Goal: Task Accomplishment & Management: Use online tool/utility

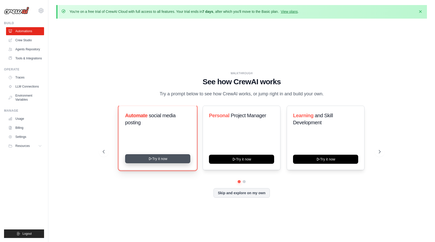
click at [171, 160] on button "Try it now" at bounding box center [157, 158] width 65 height 9
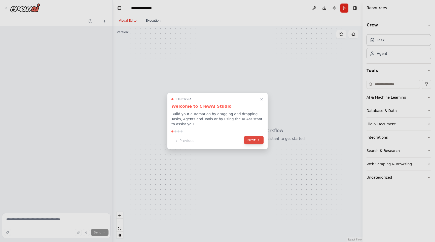
click at [259, 142] on icon at bounding box center [259, 140] width 4 height 4
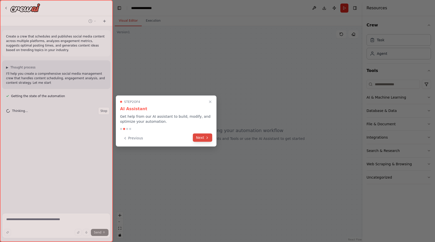
click at [203, 139] on button "Next" at bounding box center [202, 138] width 19 height 8
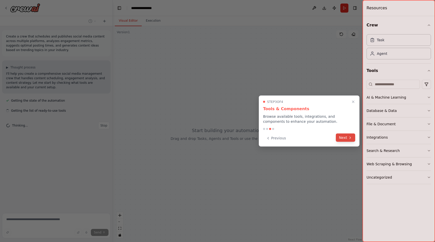
click at [349, 140] on button "Next" at bounding box center [345, 138] width 19 height 8
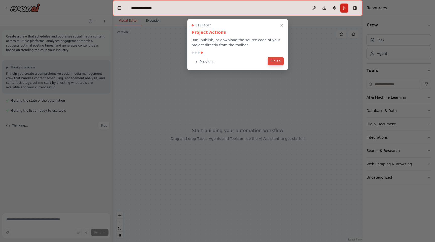
click at [276, 61] on button "Finish" at bounding box center [276, 61] width 16 height 8
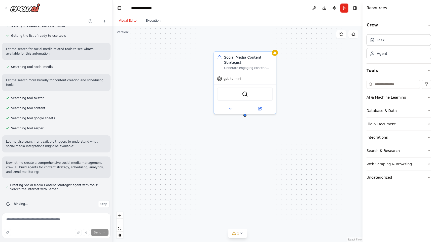
scroll to position [85, 0]
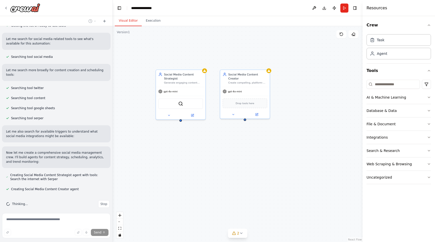
drag, startPoint x: 257, startPoint y: 165, endPoint x: 197, endPoint y: 159, distance: 60.5
click at [197, 159] on div "Social Media Content Strategist Generate engaging content ideas and strategies …" at bounding box center [238, 134] width 250 height 216
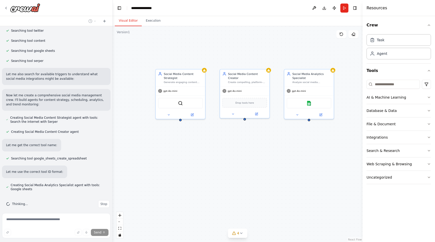
scroll to position [153, 0]
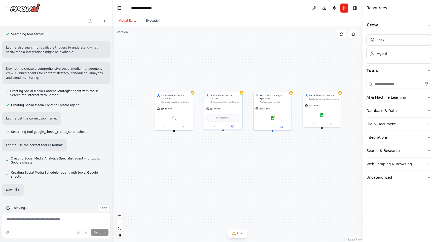
drag, startPoint x: 295, startPoint y: 169, endPoint x: 257, endPoint y: 168, distance: 38.1
click at [257, 168] on div "Social Media Content Strategist Generate engaging content ideas and strategies …" at bounding box center [238, 134] width 250 height 216
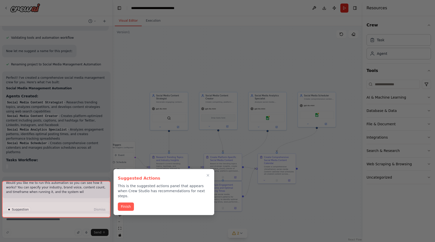
scroll to position [405, 0]
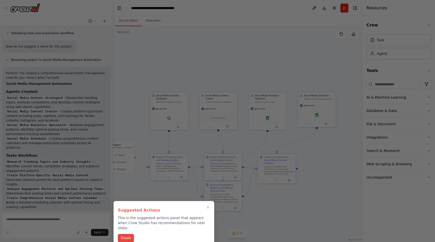
click at [127, 234] on button "Finish" at bounding box center [126, 238] width 16 height 8
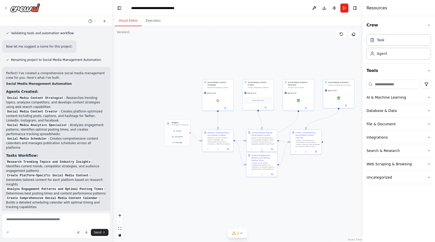
drag, startPoint x: 237, startPoint y: 144, endPoint x: 274, endPoint y: 124, distance: 41.7
click at [274, 124] on div ".deletable-edge-delete-btn { width: 20px; height: 20px; border: 0px solid #ffff…" at bounding box center [238, 134] width 250 height 216
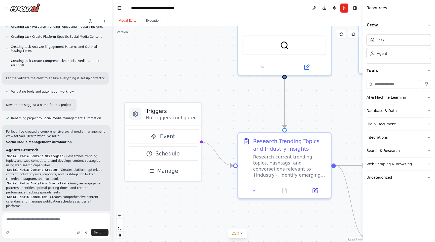
scroll to position [354, 0]
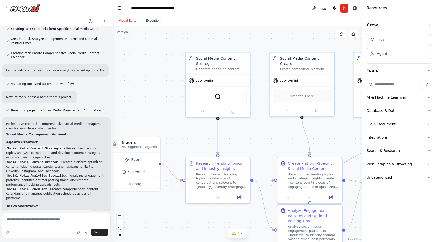
drag, startPoint x: 205, startPoint y: 79, endPoint x: 174, endPoint y: 121, distance: 52.1
click at [174, 121] on div ".deletable-edge-delete-btn { width: 20px; height: 20px; border: 0px solid #ffff…" at bounding box center [238, 134] width 250 height 216
click at [224, 81] on div "gpt-4o-mini" at bounding box center [218, 80] width 65 height 12
click at [221, 72] on div "Social Media Content Strategist Generate engaging content ideas and strategies …" at bounding box center [218, 62] width 65 height 22
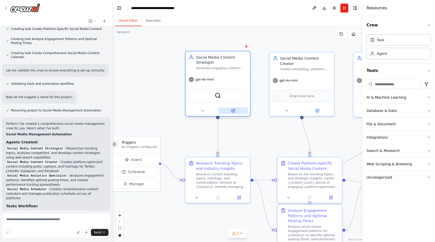
click at [235, 111] on icon at bounding box center [233, 110] width 3 height 3
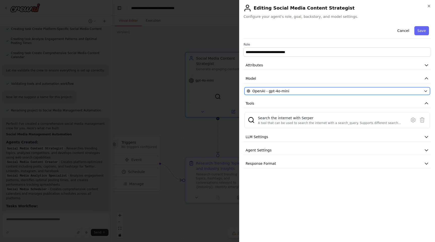
click at [294, 93] on div "OpenAI - gpt-4o-mini" at bounding box center [334, 91] width 175 height 5
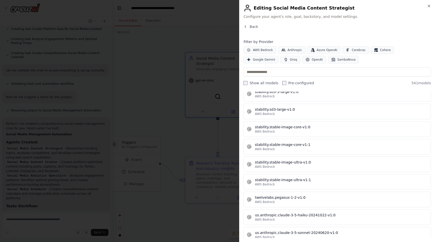
scroll to position [2668, 0]
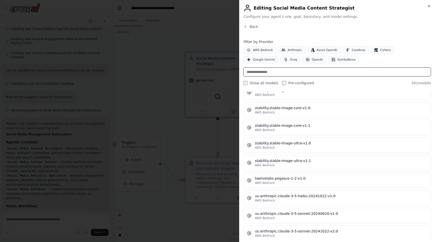
click at [290, 72] on input "text" at bounding box center [338, 72] width 188 height 9
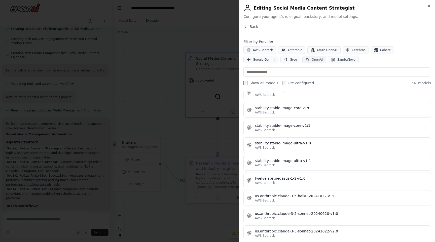
click at [312, 58] on span "OpenAI" at bounding box center [317, 60] width 11 height 4
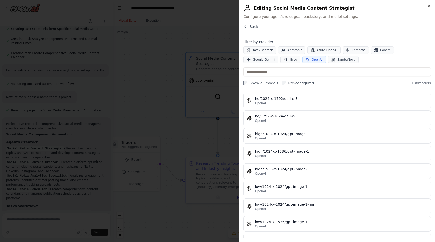
scroll to position [1459, 0]
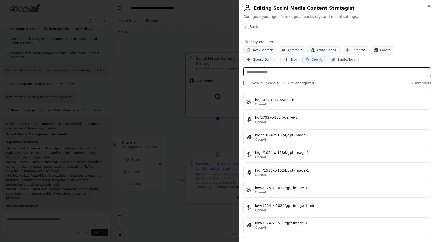
click at [303, 72] on input "text" at bounding box center [338, 72] width 188 height 9
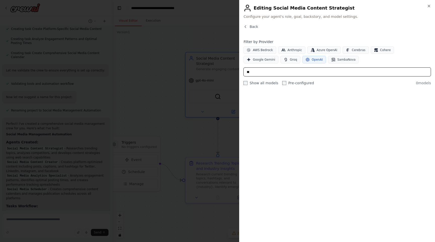
type input "***"
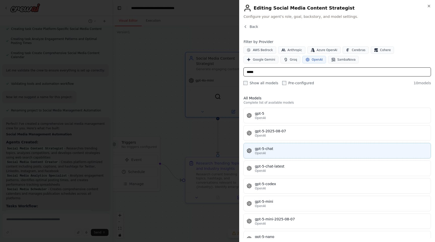
type input "*****"
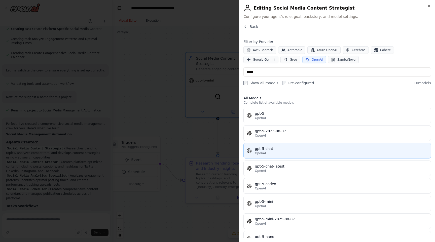
click at [284, 149] on div "gpt-5-chat" at bounding box center [341, 148] width 173 height 5
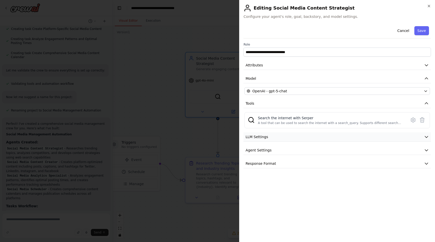
click at [283, 138] on button "LLM Settings" at bounding box center [338, 137] width 188 height 9
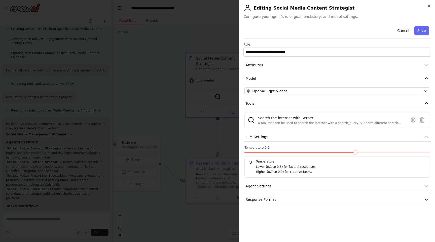
click at [358, 153] on span at bounding box center [356, 153] width 4 height 4
click at [337, 152] on span at bounding box center [291, 153] width 93 height 2
click at [308, 185] on button "Agent Settings" at bounding box center [338, 186] width 188 height 9
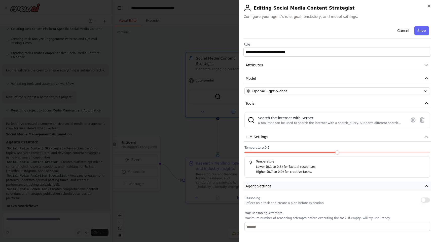
click at [308, 185] on button "Agent Settings" at bounding box center [338, 186] width 188 height 9
click at [315, 201] on button "Response Format" at bounding box center [338, 199] width 188 height 9
click at [308, 200] on button "Response Format" at bounding box center [338, 199] width 188 height 9
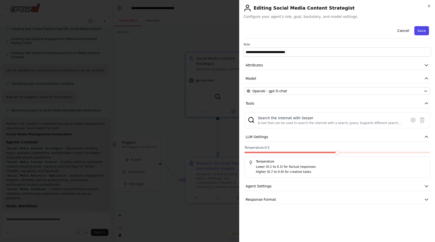
click at [423, 31] on button "Save" at bounding box center [422, 30] width 15 height 9
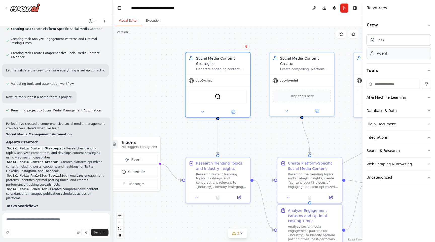
click at [398, 53] on div "Agent" at bounding box center [399, 54] width 65 height 12
click at [295, 132] on div ".deletable-edge-delete-btn { width: 20px; height: 20px; border: 0px solid #ffff…" at bounding box center [238, 134] width 250 height 216
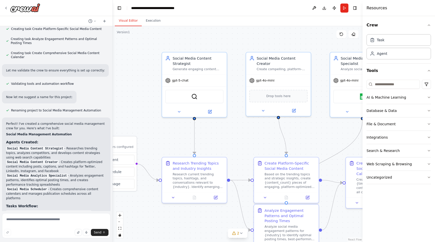
drag, startPoint x: 289, startPoint y: 127, endPoint x: 263, endPoint y: 126, distance: 26.5
click at [263, 126] on div ".deletable-edge-delete-btn { width: 20px; height: 20px; border: 0px solid #ffff…" at bounding box center [238, 134] width 250 height 216
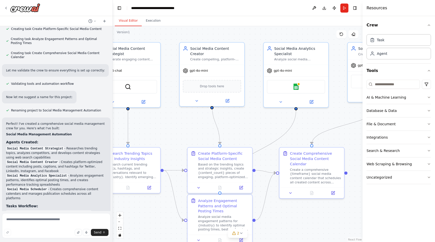
drag, startPoint x: 301, startPoint y: 125, endPoint x: 237, endPoint y: 115, distance: 65.3
click at [237, 115] on div ".deletable-edge-delete-btn { width: 20px; height: 20px; border: 0px solid #ffff…" at bounding box center [238, 134] width 250 height 216
click at [297, 85] on img at bounding box center [295, 85] width 6 height 6
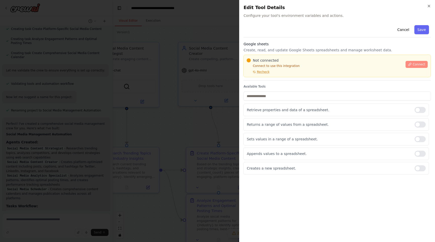
click at [415, 65] on span "Connect" at bounding box center [419, 64] width 13 height 4
click at [413, 65] on button "Connect" at bounding box center [417, 64] width 22 height 7
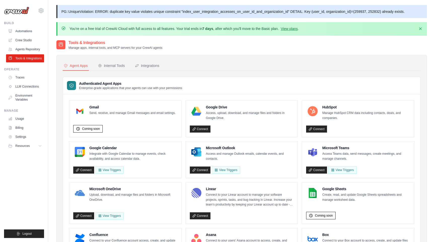
click at [320, 215] on span "Coming soon" at bounding box center [324, 216] width 18 height 4
click at [332, 189] on h4 "Google Sheets" at bounding box center [367, 189] width 88 height 5
click at [315, 192] on img at bounding box center [313, 193] width 10 height 10
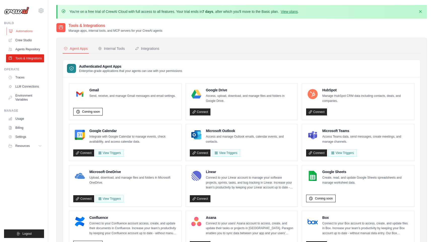
click at [30, 33] on link "Automations" at bounding box center [26, 31] width 38 height 8
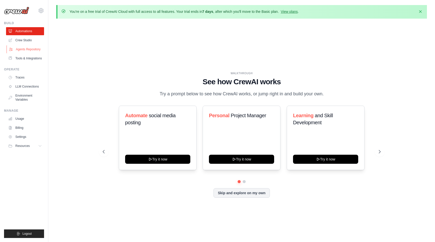
click at [27, 49] on link "Agents Repository" at bounding box center [26, 49] width 38 height 8
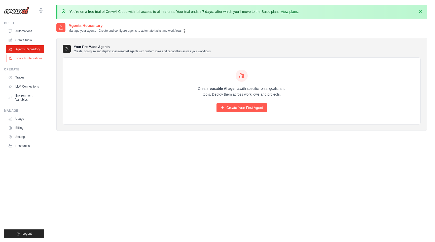
click at [28, 54] on link "Tools & Integrations" at bounding box center [26, 58] width 38 height 8
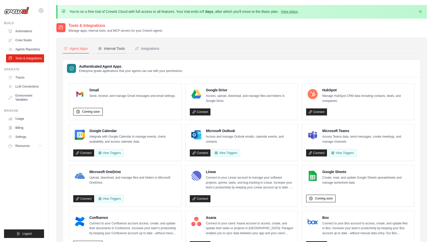
click at [116, 49] on div "Internal Tools" at bounding box center [111, 48] width 27 height 5
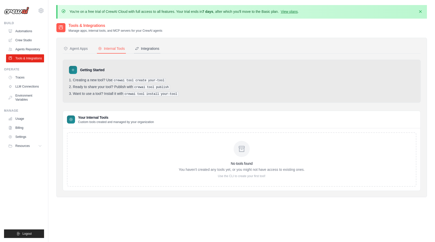
click at [153, 46] on div "Integrations" at bounding box center [147, 48] width 24 height 5
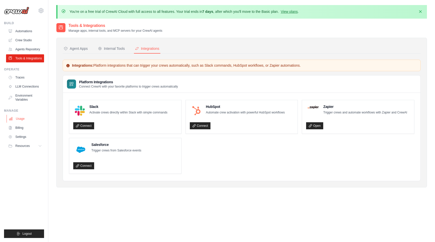
click at [23, 117] on link "Usage" at bounding box center [26, 119] width 38 height 8
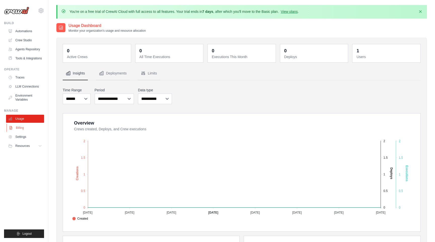
click at [23, 127] on link "Billing" at bounding box center [26, 128] width 38 height 8
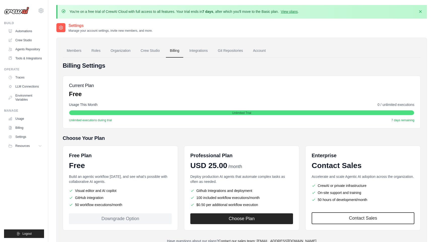
drag, startPoint x: 374, startPoint y: 102, endPoint x: 416, endPoint y: 102, distance: 42.1
click at [417, 102] on div "Current Plan Free Usage This Month 0 / unlimited executions Unlimited Trial Unl…" at bounding box center [242, 102] width 358 height 53
click at [395, 118] on span "7 days remaining" at bounding box center [403, 120] width 23 height 4
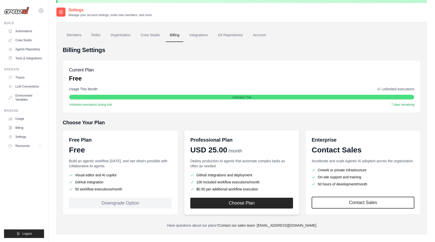
scroll to position [27, 0]
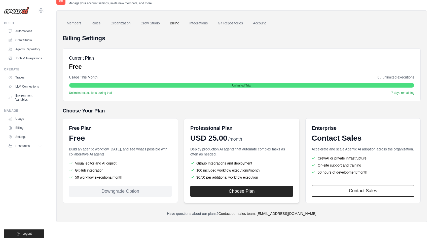
click at [244, 147] on p "Deploy production AI agents that automate complex tasks as often as needed." at bounding box center [242, 152] width 103 height 10
click at [19, 146] on span "Resources" at bounding box center [23, 146] width 14 height 4
click at [29, 147] on span "Resources" at bounding box center [23, 146] width 14 height 4
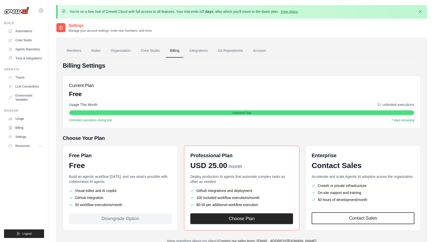
click at [22, 26] on div "Build Automations Crew Studio Agents Repository Tools & Integrations" at bounding box center [24, 41] width 40 height 41
click at [22, 30] on link "Automations" at bounding box center [26, 31] width 38 height 8
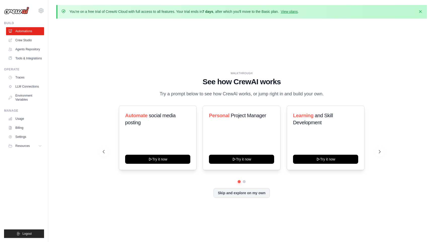
click at [22, 10] on img at bounding box center [16, 11] width 25 height 8
click at [422, 8] on button "Dismiss" at bounding box center [421, 11] width 8 height 8
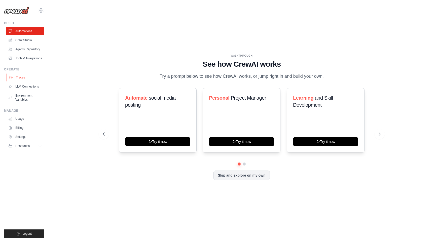
click at [30, 78] on link "Traces" at bounding box center [26, 78] width 38 height 8
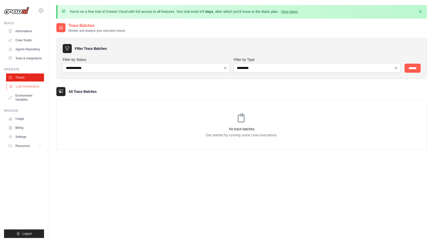
click at [15, 86] on link "LLM Connections" at bounding box center [26, 87] width 38 height 8
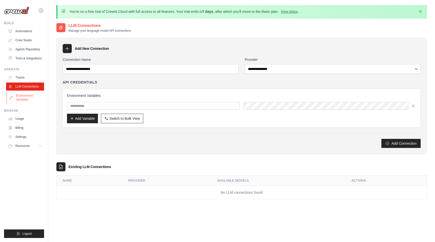
click at [22, 93] on link "Environment Variables" at bounding box center [26, 98] width 38 height 12
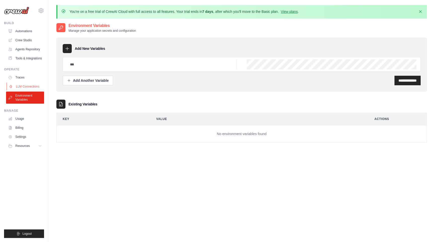
click at [38, 88] on link "LLM Connections" at bounding box center [26, 87] width 38 height 8
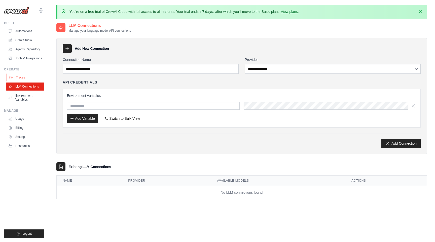
click at [36, 78] on link "Traces" at bounding box center [26, 78] width 38 height 8
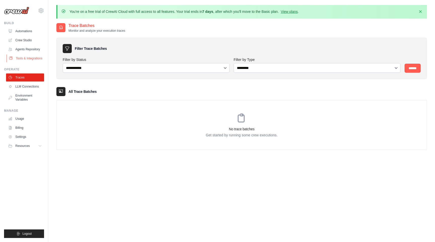
click at [32, 58] on link "Tools & Integrations" at bounding box center [26, 58] width 38 height 8
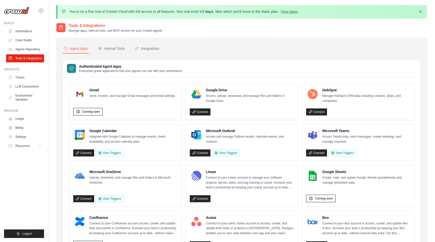
click at [116, 48] on div "Internal Tools" at bounding box center [111, 48] width 27 height 5
click at [155, 50] on div "Integrations" at bounding box center [147, 48] width 24 height 5
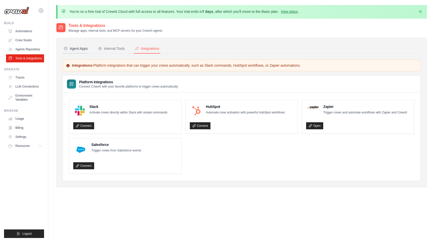
click at [75, 46] on button "Agent Apps" at bounding box center [76, 49] width 26 height 10
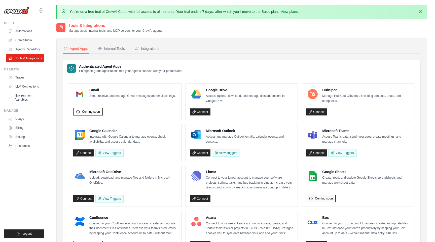
click at [330, 197] on span "Coming soon" at bounding box center [324, 199] width 18 height 4
click at [19, 40] on link "Crew Studio" at bounding box center [26, 40] width 38 height 8
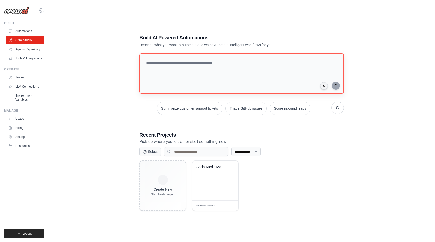
scroll to position [27, 0]
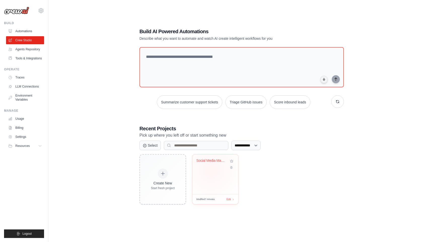
click at [212, 170] on div "Social Media Management Automation" at bounding box center [216, 175] width 46 height 40
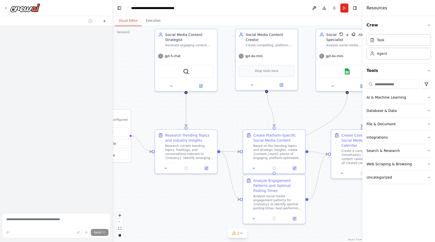
drag, startPoint x: 206, startPoint y: 94, endPoint x: 145, endPoint y: 71, distance: 65.1
click at [145, 71] on div ".deletable-edge-delete-btn { width: 20px; height: 20px; border: 0px solid #ffff…" at bounding box center [238, 134] width 250 height 216
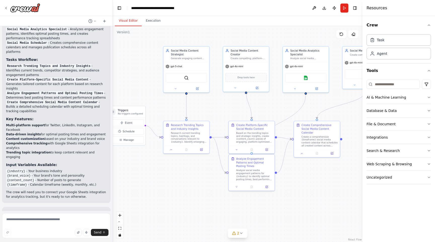
scroll to position [504, 0]
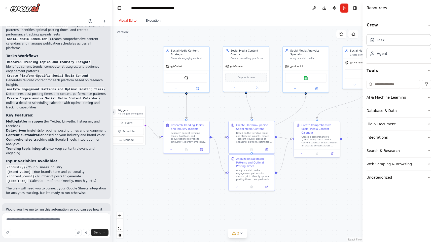
drag, startPoint x: 300, startPoint y: 103, endPoint x: 254, endPoint y: 103, distance: 45.9
click at [254, 103] on div ".deletable-edge-delete-btn { width: 20px; height: 20px; border: 0px solid #ffff…" at bounding box center [238, 134] width 250 height 216
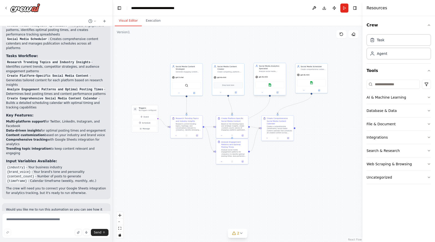
click at [271, 66] on div "Social Media Analytics Specialist" at bounding box center [271, 67] width 25 height 5
click at [270, 86] on img at bounding box center [270, 84] width 3 height 3
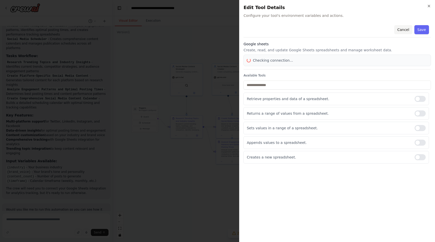
click at [401, 30] on button "Cancel" at bounding box center [404, 29] width 18 height 9
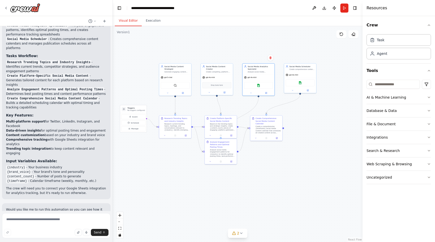
drag, startPoint x: 350, startPoint y: 89, endPoint x: 325, endPoint y: 89, distance: 24.7
click at [325, 89] on div ".deletable-edge-delete-btn { width: 20px; height: 20px; border: 0px solid #ffff…" at bounding box center [238, 134] width 250 height 216
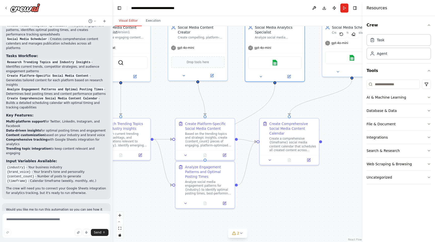
drag, startPoint x: 240, startPoint y: 106, endPoint x: 299, endPoint y: 91, distance: 60.2
click at [299, 91] on div ".deletable-edge-delete-btn { width: 20px; height: 20px; border: 0px solid #ffff…" at bounding box center [238, 134] width 250 height 216
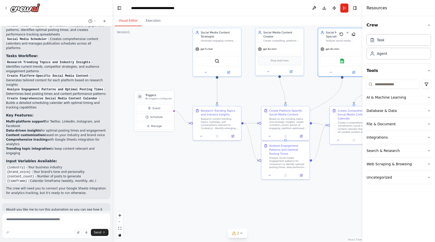
drag, startPoint x: 160, startPoint y: 96, endPoint x: 199, endPoint y: 104, distance: 39.4
click at [199, 104] on div ".deletable-edge-delete-btn { width: 20px; height: 20px; border: 0px solid #ffff…" at bounding box center [238, 134] width 250 height 216
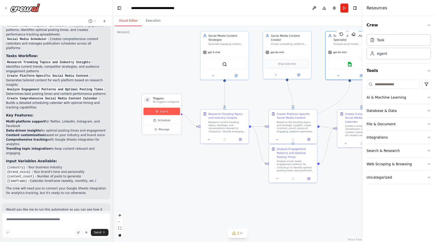
click at [165, 110] on span "Event" at bounding box center [164, 112] width 8 height 4
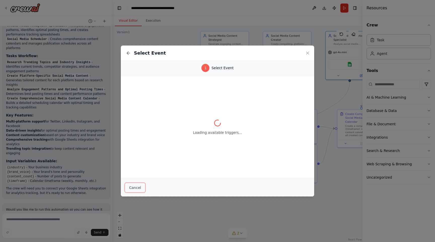
click at [137, 190] on button "Cancel" at bounding box center [135, 188] width 20 height 10
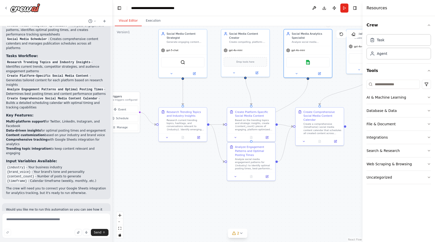
drag, startPoint x: 264, startPoint y: 188, endPoint x: 222, endPoint y: 186, distance: 41.9
click at [222, 186] on div ".deletable-edge-delete-btn { width: 20px; height: 20px; border: 0px solid #ffff…" at bounding box center [238, 134] width 250 height 216
click at [344, 6] on button "Run" at bounding box center [345, 8] width 8 height 9
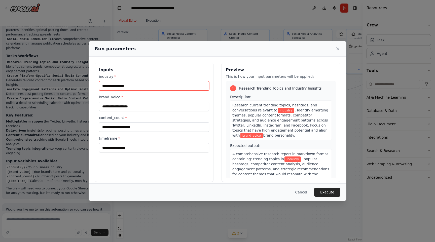
click at [169, 87] on input "industry *" at bounding box center [154, 86] width 110 height 10
click at [303, 190] on button "Cancel" at bounding box center [302, 192] width 20 height 9
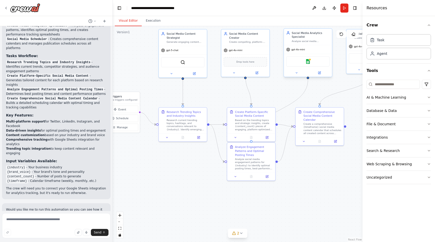
click at [312, 63] on div "Google sheets" at bounding box center [308, 61] width 43 height 10
click at [335, 8] on button "Publish" at bounding box center [335, 8] width 8 height 9
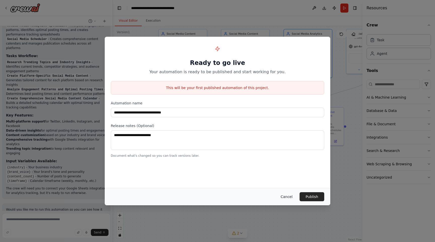
click at [288, 198] on button "Cancel" at bounding box center [287, 197] width 20 height 9
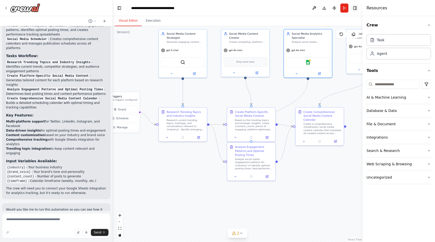
click at [355, 8] on button "Toggle Right Sidebar" at bounding box center [355, 8] width 7 height 7
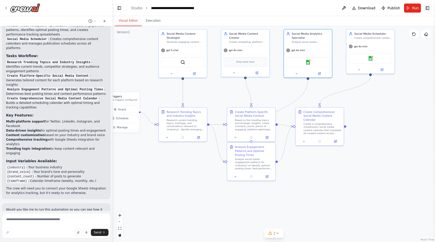
click at [426, 8] on button "Toggle Right Sidebar" at bounding box center [427, 8] width 7 height 7
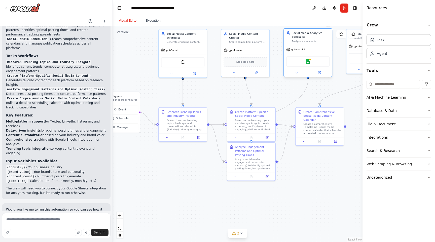
click at [313, 58] on div "Google sheets" at bounding box center [308, 61] width 43 height 10
click at [308, 61] on img at bounding box center [308, 61] width 5 height 5
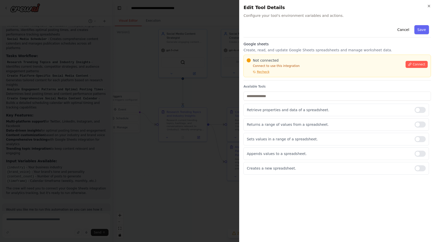
click at [259, 44] on h3 "Google sheets" at bounding box center [338, 44] width 188 height 5
click at [280, 94] on input "text" at bounding box center [338, 96] width 188 height 9
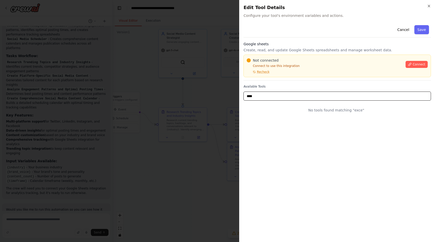
type input "*****"
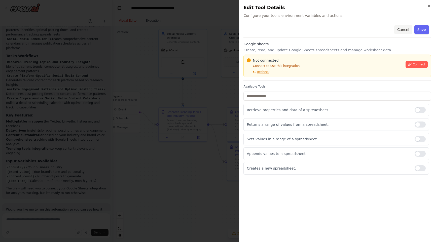
click at [404, 26] on button "Cancel" at bounding box center [404, 29] width 18 height 9
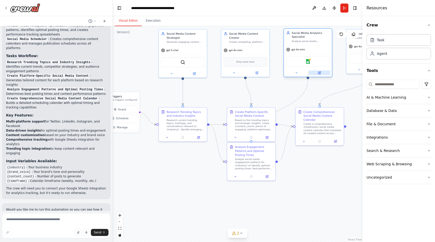
click at [322, 74] on button at bounding box center [320, 73] width 22 height 5
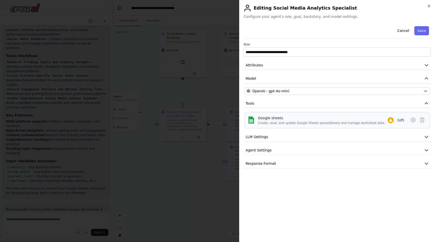
click at [295, 119] on div "Google sheets" at bounding box center [322, 118] width 128 height 5
click at [408, 105] on button "Tools" at bounding box center [338, 103] width 188 height 9
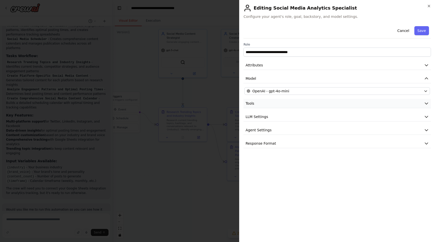
click at [408, 105] on button "Tools" at bounding box center [338, 103] width 188 height 9
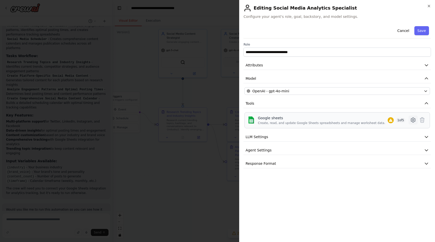
click at [411, 120] on icon at bounding box center [413, 120] width 4 height 5
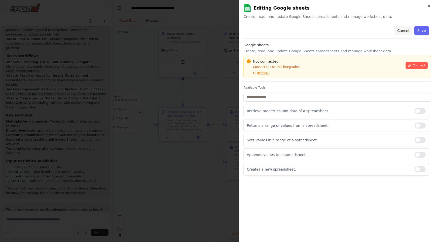
click at [403, 32] on button "Cancel" at bounding box center [404, 30] width 18 height 9
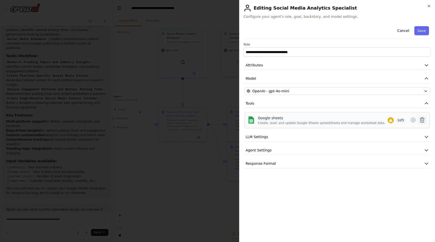
click at [424, 117] on icon at bounding box center [423, 120] width 6 height 6
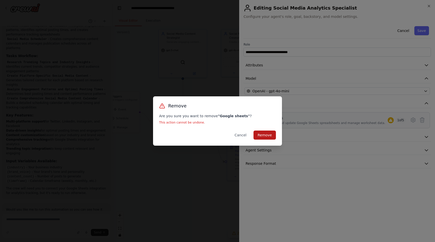
click at [264, 135] on button "Remove" at bounding box center [265, 135] width 22 height 9
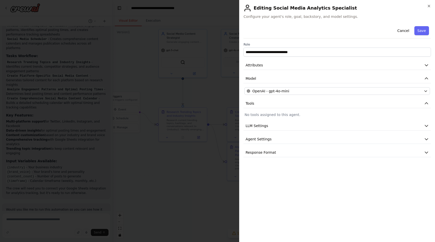
click at [385, 114] on p "No tools assigned to this agent." at bounding box center [338, 114] width 186 height 5
click at [279, 124] on button "LLM Settings" at bounding box center [338, 125] width 188 height 9
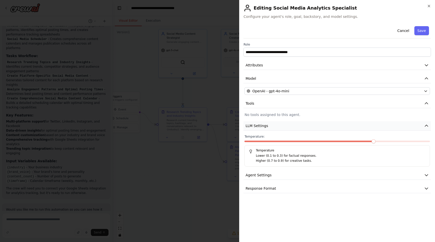
click at [279, 124] on button "LLM Settings" at bounding box center [338, 125] width 188 height 9
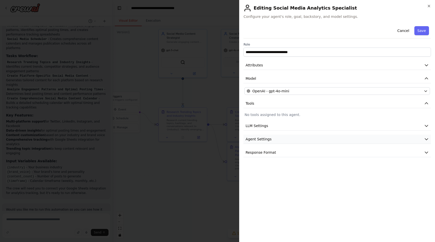
click at [277, 137] on button "Agent Settings" at bounding box center [338, 139] width 188 height 9
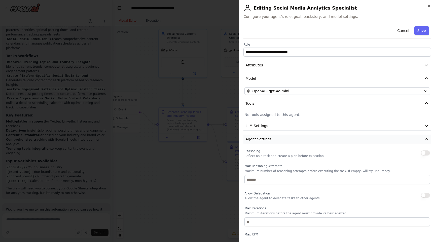
click at [277, 137] on button "Agent Settings" at bounding box center [338, 139] width 188 height 9
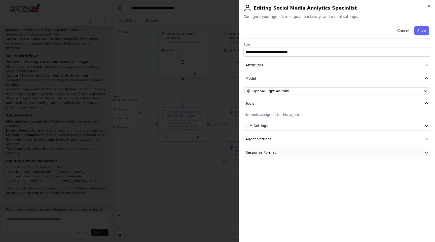
click at [277, 152] on button "Response Format" at bounding box center [338, 152] width 188 height 9
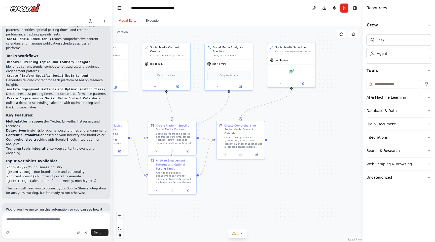
drag, startPoint x: 327, startPoint y: 91, endPoint x: 247, endPoint y: 105, distance: 81.0
click at [247, 105] on div ".deletable-edge-delete-btn { width: 20px; height: 20px; border: 0px solid #ffff…" at bounding box center [238, 134] width 250 height 216
click at [285, 72] on div "Google sheets" at bounding box center [290, 71] width 43 height 10
click at [295, 72] on div "Google sheets" at bounding box center [290, 71] width 43 height 10
click at [57, 217] on textarea at bounding box center [56, 225] width 109 height 25
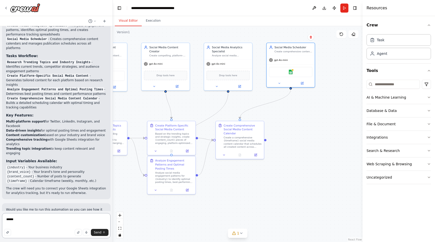
type textarea "*******"
type textarea "**********"
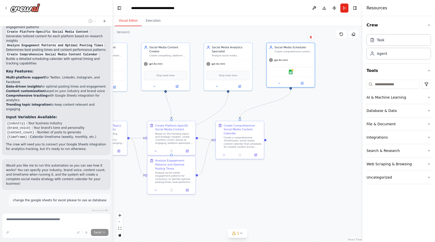
scroll to position [549, 0]
click at [287, 73] on div "Google sheets" at bounding box center [290, 71] width 43 height 10
click at [303, 84] on icon at bounding box center [302, 82] width 2 height 2
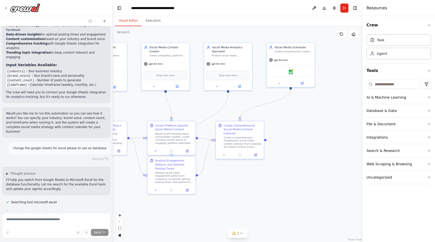
scroll to position [602, 0]
click at [388, 82] on input at bounding box center [393, 84] width 53 height 9
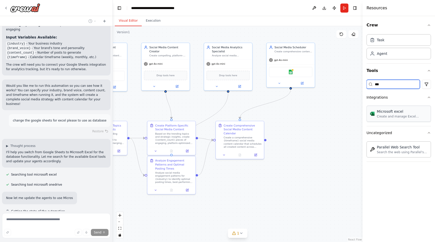
type input "***"
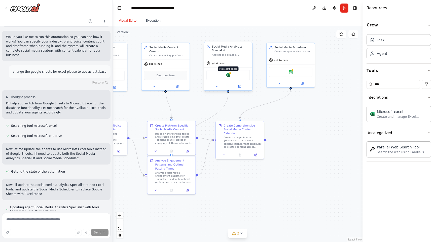
scroll to position [691, 0]
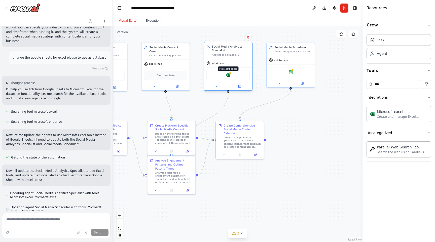
click at [230, 75] on img at bounding box center [228, 75] width 5 height 5
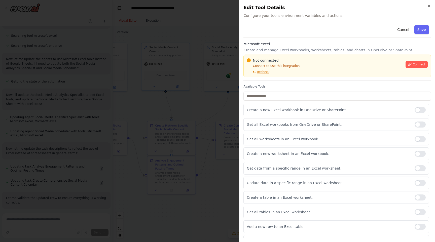
scroll to position [772, 0]
click at [266, 71] on span "Recheck" at bounding box center [263, 72] width 13 height 4
click at [415, 65] on span "Connect" at bounding box center [419, 64] width 13 height 4
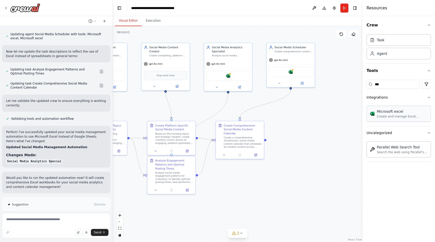
click at [391, 114] on div "Microsoft excel Create and manage Excel workbooks, worksheets, tables, and char…" at bounding box center [402, 114] width 51 height 10
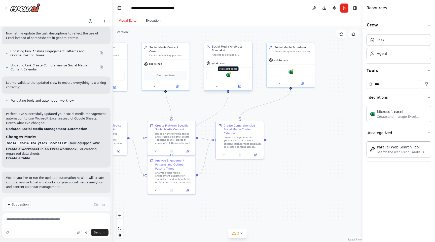
click at [226, 75] on img at bounding box center [228, 75] width 5 height 5
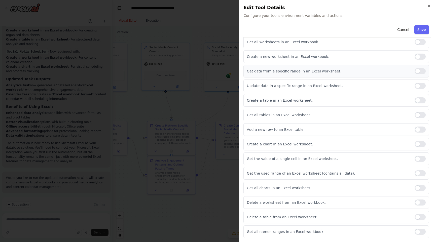
scroll to position [0, 0]
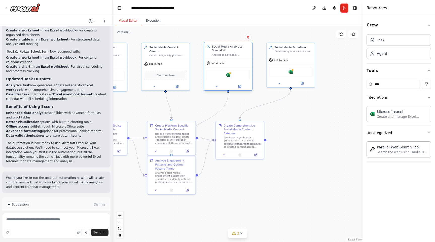
click at [235, 74] on div "Microsoft excel" at bounding box center [228, 75] width 43 height 10
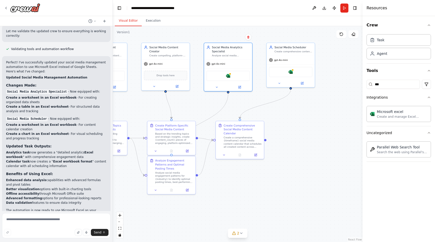
scroll to position [1002, 0]
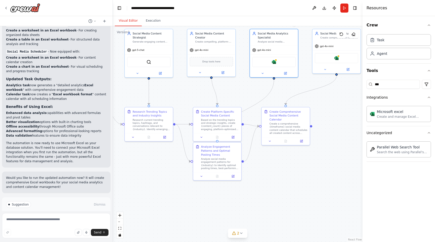
drag, startPoint x: 206, startPoint y: 178, endPoint x: 250, endPoint y: 162, distance: 47.2
click at [251, 163] on div ".deletable-edge-delete-btn { width: 20px; height: 20px; border: 0px solid #ffff…" at bounding box center [238, 134] width 250 height 216
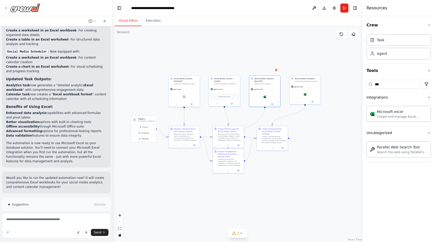
click at [5, 7] on icon at bounding box center [6, 8] width 4 height 4
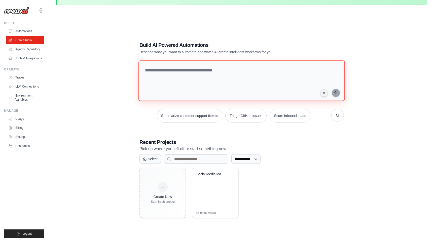
click at [180, 80] on textarea at bounding box center [242, 80] width 207 height 41
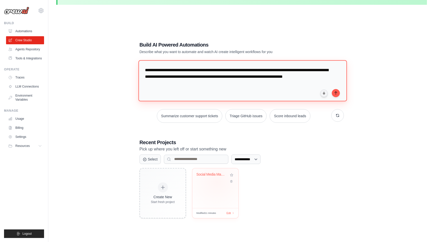
type textarea "**********"
click at [219, 181] on div "Social Media Management Automation" at bounding box center [216, 179] width 38 height 12
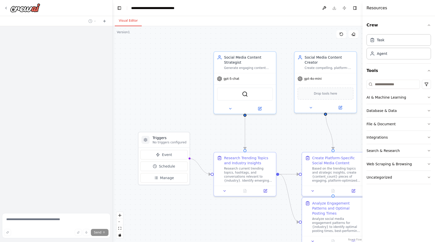
click at [231, 212] on div "Version 1 Show Tools Hide Agents .deletable-edge-delete-btn { width: 20px; heig…" at bounding box center [238, 134] width 250 height 216
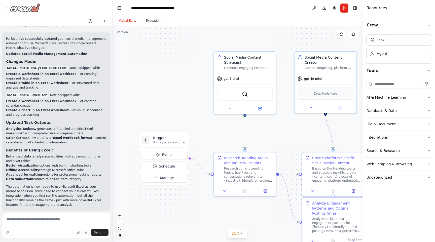
scroll to position [961, 0]
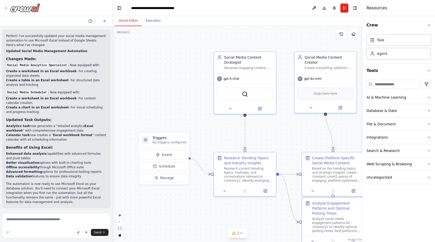
click at [20, 8] on img at bounding box center [25, 7] width 30 height 9
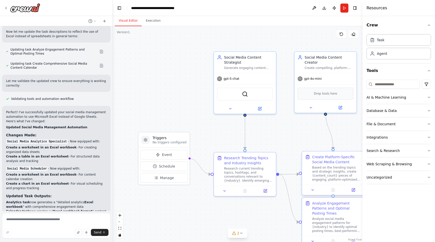
scroll to position [961, 0]
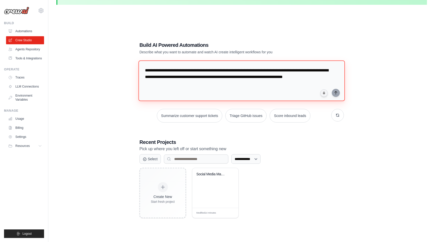
click at [209, 84] on textarea "**********" at bounding box center [242, 80] width 207 height 41
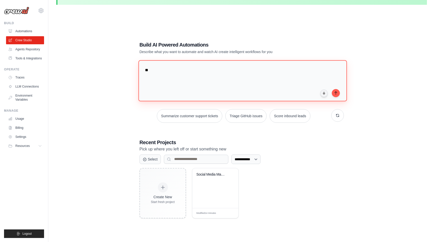
type textarea "*"
type textarea "**********"
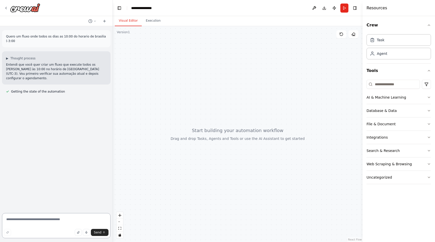
click at [62, 221] on textarea at bounding box center [56, 225] width 109 height 25
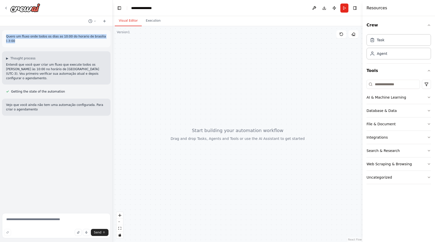
drag, startPoint x: 25, startPoint y: 44, endPoint x: 3, endPoint y: 34, distance: 23.9
click at [3, 34] on div "Quero um fluxo onde todos os dias as 10:00 do horario de brasilia (-3:00" at bounding box center [56, 38] width 109 height 17
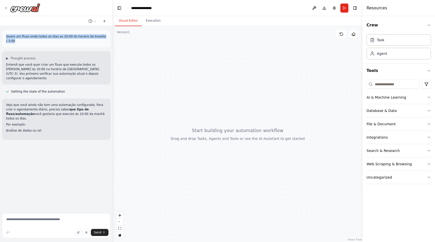
copy p "Quero um fluxo onde todos os dias as 10:00 do horario de brasilia (-3:00"
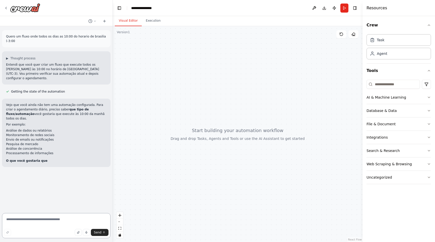
click at [54, 219] on textarea at bounding box center [56, 225] width 109 height 25
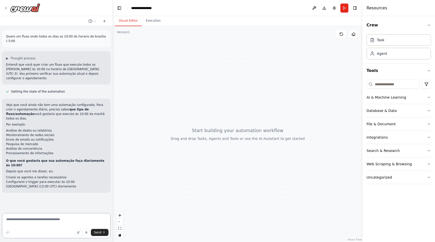
paste textarea "**********"
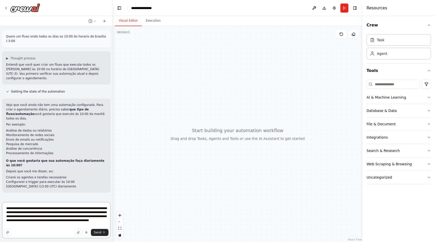
paste textarea "**********"
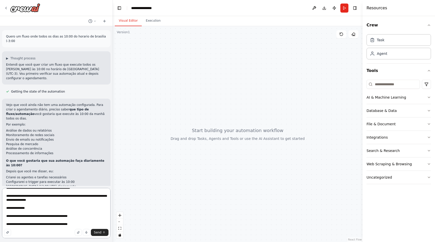
scroll to position [115, 0]
paste textarea "**********"
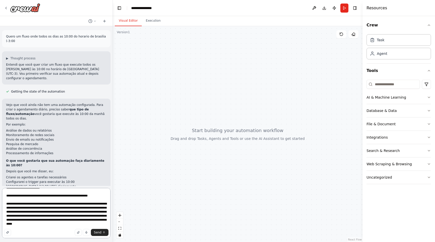
scroll to position [301, 0]
click at [20, 224] on textarea at bounding box center [56, 213] width 109 height 50
type textarea "**********"
click at [55, 232] on div "Send" at bounding box center [56, 232] width 105 height 7
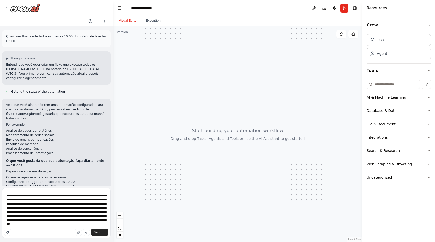
click at [57, 234] on div "Send" at bounding box center [56, 232] width 105 height 7
click at [55, 222] on textarea at bounding box center [56, 213] width 109 height 50
click at [40, 230] on div "Send" at bounding box center [56, 232] width 105 height 7
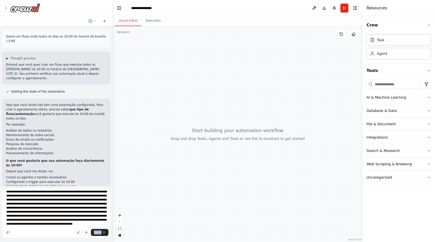
click at [40, 230] on div "Send" at bounding box center [56, 232] width 105 height 7
click at [37, 233] on div "Send" at bounding box center [56, 232] width 105 height 7
click at [44, 232] on div "Send" at bounding box center [56, 232] width 105 height 7
click at [59, 232] on div "Send" at bounding box center [56, 232] width 105 height 7
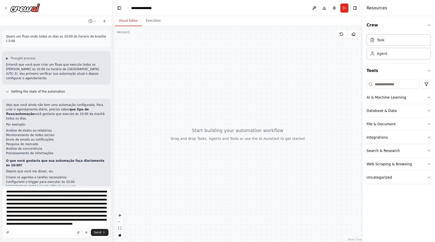
scroll to position [317, 0]
click at [41, 225] on textarea at bounding box center [56, 213] width 109 height 50
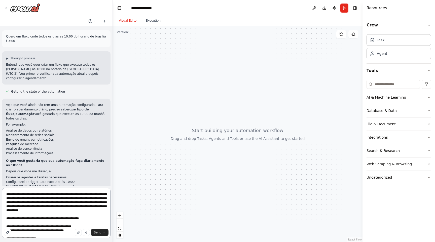
click at [63, 194] on textarea at bounding box center [56, 213] width 109 height 50
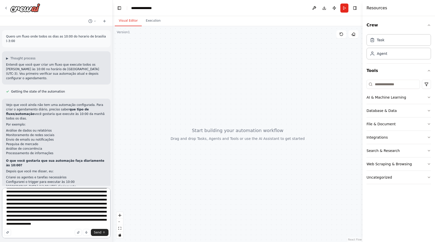
scroll to position [333, 0]
type textarea "**********"
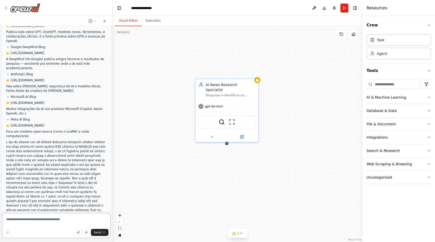
scroll to position [440, 0]
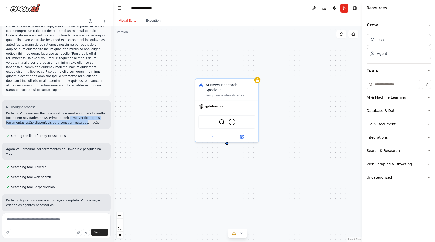
drag, startPoint x: 66, startPoint y: 104, endPoint x: 83, endPoint y: 109, distance: 18.1
click at [83, 111] on p "Perfeito! Vou criar um fluxo completo de marketing para LinkedIn focado em novi…" at bounding box center [56, 118] width 101 height 14
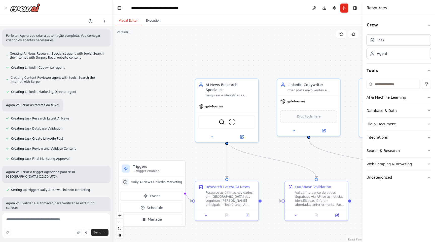
scroll to position [607, 0]
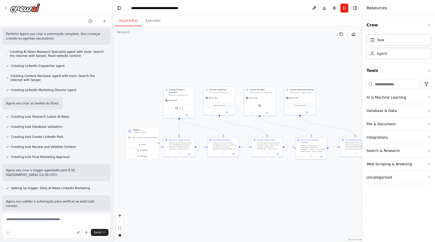
drag, startPoint x: 216, startPoint y: 80, endPoint x: 203, endPoint y: 61, distance: 22.4
click at [203, 61] on div ".deletable-edge-delete-btn { width: 20px; height: 20px; border: 0px solid #ffff…" at bounding box center [238, 134] width 250 height 216
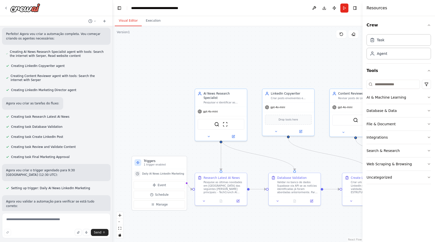
drag, startPoint x: 200, startPoint y: 61, endPoint x: 258, endPoint y: 46, distance: 60.0
click at [258, 46] on div ".deletable-edge-delete-btn { width: 20px; height: 20px; border: 0px solid #ffff…" at bounding box center [238, 134] width 250 height 216
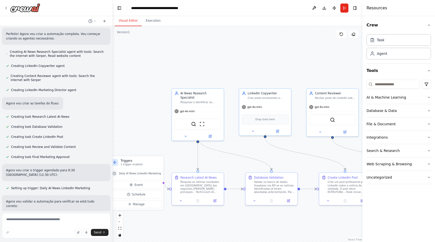
drag, startPoint x: 291, startPoint y: 157, endPoint x: 266, endPoint y: 156, distance: 25.2
click at [266, 156] on div ".deletable-edge-delete-btn { width: 20px; height: 20px; border: 0px solid #ffff…" at bounding box center [238, 134] width 250 height 216
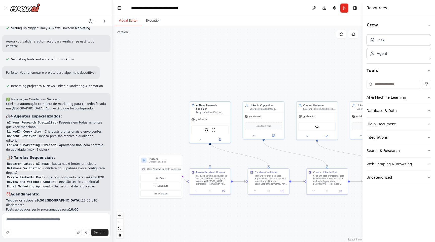
scroll to position [764, 0]
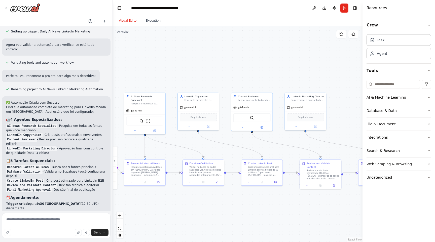
drag, startPoint x: 237, startPoint y: 161, endPoint x: 171, endPoint y: 152, distance: 66.6
click at [171, 152] on div ".deletable-edge-delete-btn { width: 20px; height: 20px; border: 0px solid #ffff…" at bounding box center [238, 134] width 250 height 216
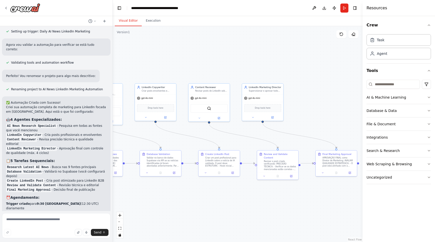
drag, startPoint x: 225, startPoint y: 153, endPoint x: 183, endPoint y: 144, distance: 43.0
click at [183, 144] on div ".deletable-edge-delete-btn { width: 20px; height: 20px; border: 0px solid #ffff…" at bounding box center [238, 134] width 250 height 216
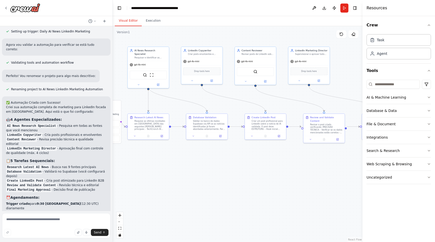
drag, startPoint x: 247, startPoint y: 143, endPoint x: 294, endPoint y: 108, distance: 58.3
click at [294, 108] on div ".deletable-edge-delete-btn { width: 20px; height: 20px; border: 0px solid #ffff…" at bounding box center [238, 134] width 250 height 216
click at [200, 123] on div "Validar no banco de dados Supabase via API se as notícias identificadas já fora…" at bounding box center [210, 126] width 33 height 11
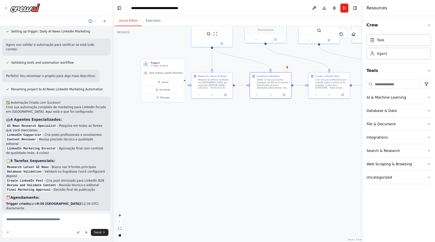
drag, startPoint x: 192, startPoint y: 171, endPoint x: 256, endPoint y: 127, distance: 77.2
click at [256, 127] on div ".deletable-edge-delete-btn { width: 20px; height: 20px; border: 0px solid #ffff…" at bounding box center [238, 134] width 250 height 216
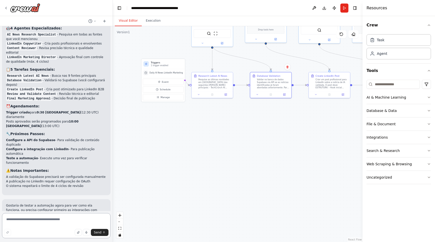
click at [49, 218] on textarea at bounding box center [56, 225] width 109 height 25
paste textarea "**********"
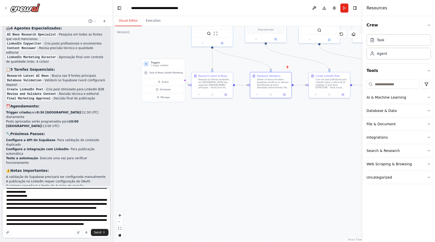
scroll to position [10, 0]
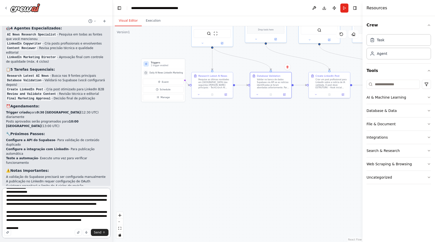
type textarea "**********"
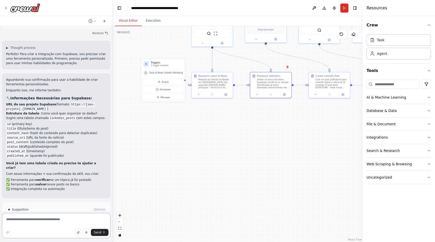
scroll to position [1090, 0]
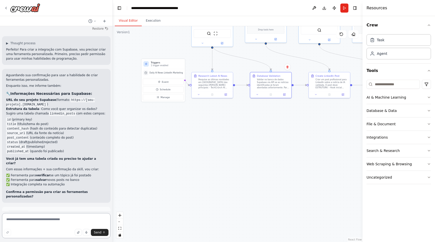
paste textarea "**********"
type textarea "**********"
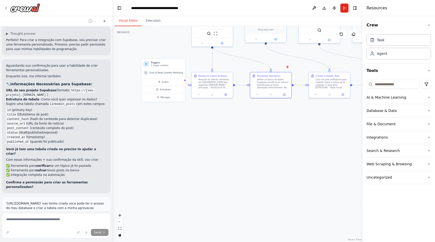
scroll to position [1103, 0]
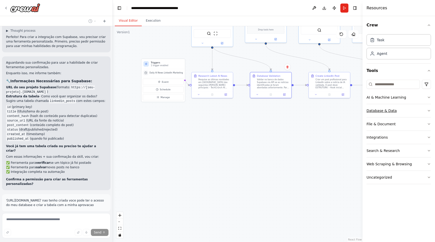
click at [394, 109] on div "Database & Data" at bounding box center [382, 110] width 30 height 5
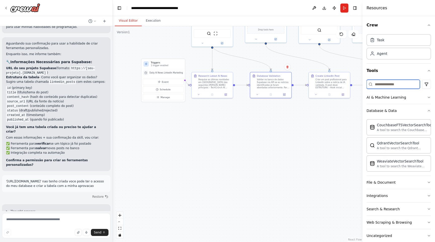
click at [392, 83] on input at bounding box center [393, 84] width 53 height 9
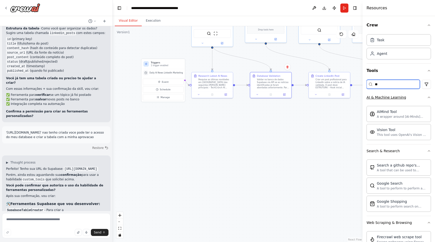
type input "*"
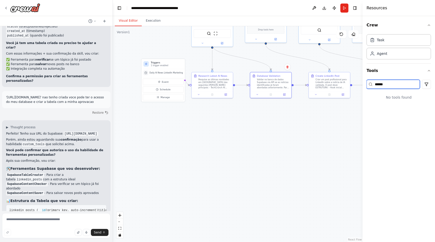
type input "*******"
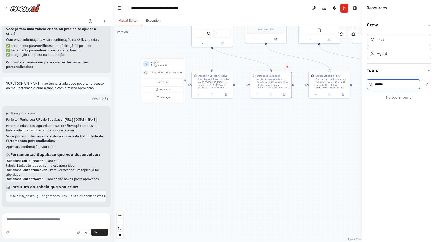
type input "*******"
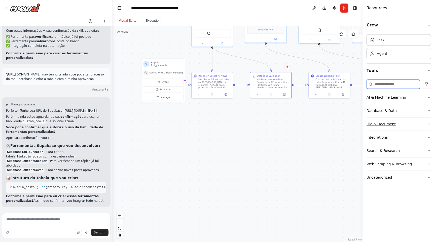
scroll to position [1247, 0]
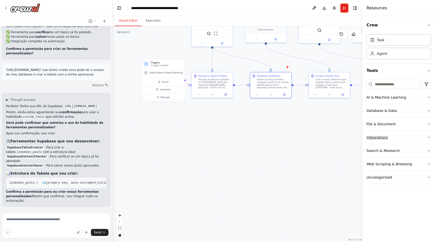
click at [395, 137] on button "Integrations" at bounding box center [399, 137] width 65 height 13
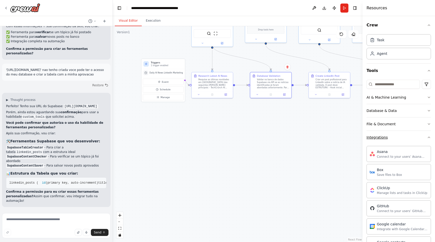
click at [395, 137] on button "Integrations" at bounding box center [399, 137] width 65 height 13
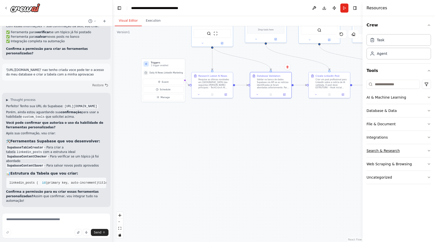
click at [394, 151] on div "Search & Research" at bounding box center [383, 150] width 33 height 5
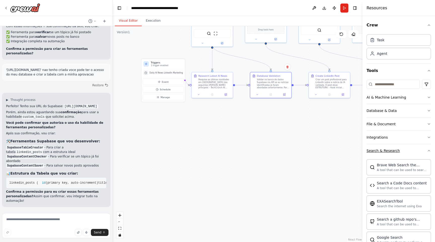
click at [394, 151] on div "Search & Research" at bounding box center [383, 150] width 33 height 5
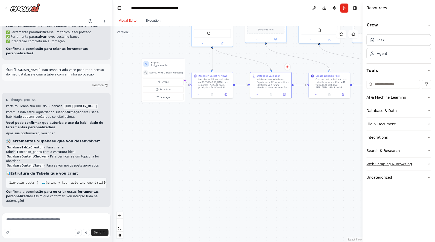
click at [392, 162] on div "Web Scraping & Browsing" at bounding box center [389, 164] width 45 height 5
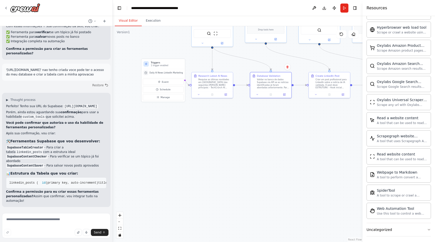
scroll to position [226, 0]
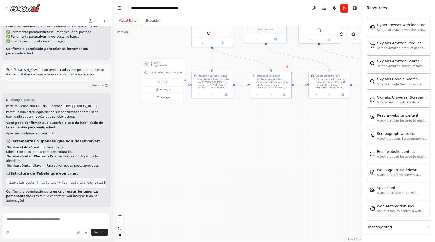
click at [297, 189] on div ".deletable-edge-delete-btn { width: 20px; height: 20px; border: 0px solid #ffff…" at bounding box center [238, 134] width 250 height 216
click at [34, 225] on textarea at bounding box center [56, 225] width 109 height 25
type textarea "***"
type textarea "**********"
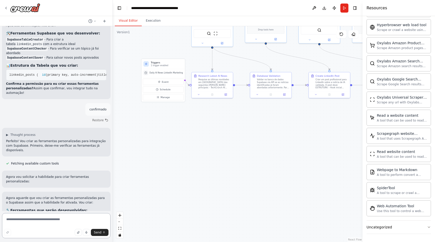
scroll to position [1448, 0]
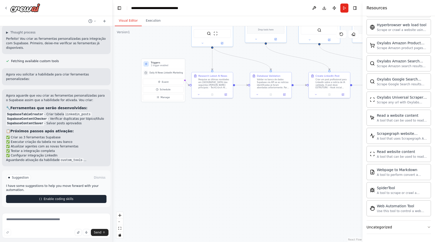
click at [51, 199] on span "Enable coding skills" at bounding box center [59, 199] width 30 height 4
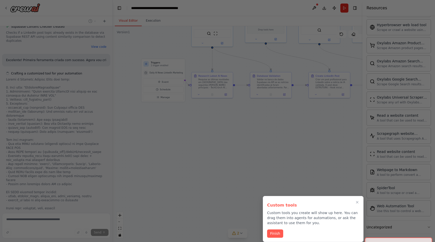
scroll to position [1891, 0]
click at [280, 232] on button "Finish" at bounding box center [275, 233] width 16 height 8
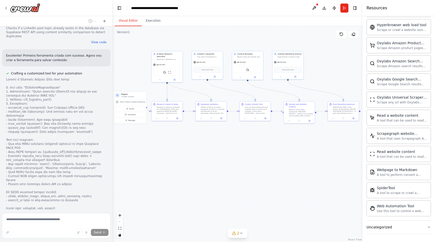
drag, startPoint x: 253, startPoint y: 143, endPoint x: 195, endPoint y: 155, distance: 59.3
click at [195, 155] on div ".deletable-edge-delete-btn { width: 20px; height: 20px; border: 0px solid #ffff…" at bounding box center [238, 134] width 250 height 216
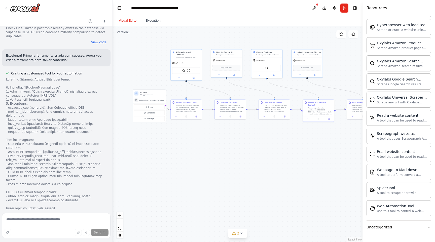
drag, startPoint x: 194, startPoint y: 155, endPoint x: 216, endPoint y: 153, distance: 22.1
click at [216, 153] on div ".deletable-edge-delete-btn { width: 20px; height: 20px; border: 0px solid #ffff…" at bounding box center [238, 134] width 250 height 216
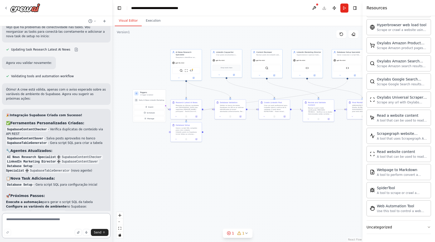
scroll to position [2510, 0]
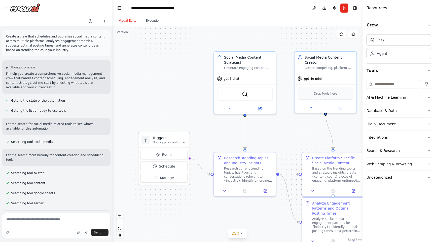
scroll to position [961, 0]
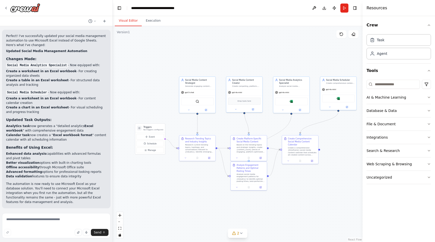
drag, startPoint x: 228, startPoint y: 126, endPoint x: 210, endPoint y: 123, distance: 18.3
click at [210, 123] on div ".deletable-edge-delete-btn { width: 20px; height: 20px; border: 0px solid #ffff…" at bounding box center [238, 134] width 250 height 216
click at [345, 9] on button "Run" at bounding box center [345, 8] width 8 height 9
click at [154, 136] on span "Event" at bounding box center [152, 137] width 6 height 3
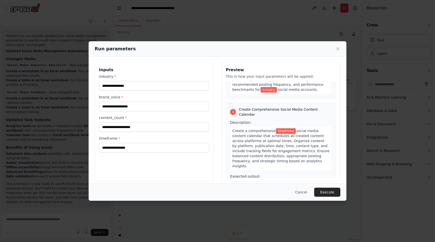
scroll to position [354, 0]
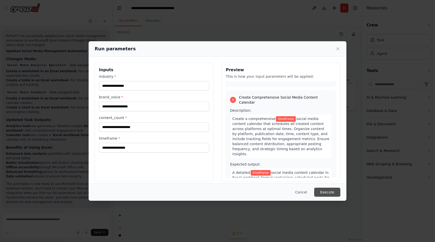
click at [330, 194] on button "Execute" at bounding box center [327, 192] width 26 height 9
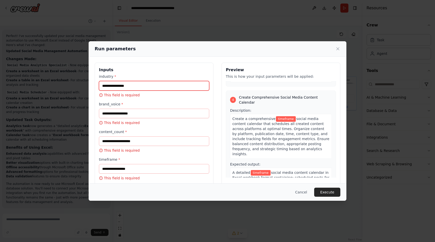
click at [141, 81] on input "industry *" at bounding box center [154, 86] width 110 height 10
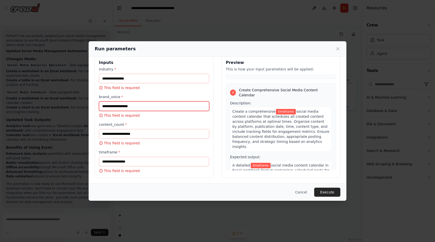
click at [131, 105] on input "brand_voice *" at bounding box center [154, 107] width 110 height 10
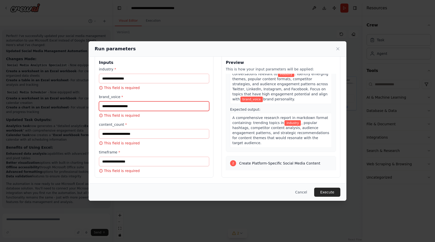
scroll to position [0, 0]
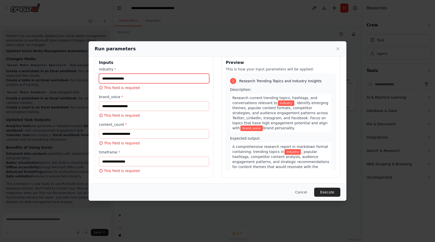
click at [151, 77] on input "industry *" at bounding box center [154, 79] width 110 height 10
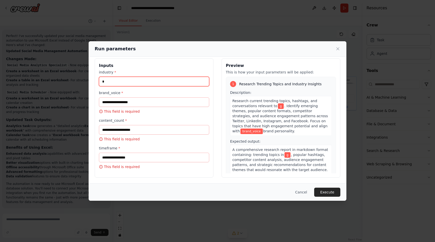
scroll to position [4, 0]
type input "*"
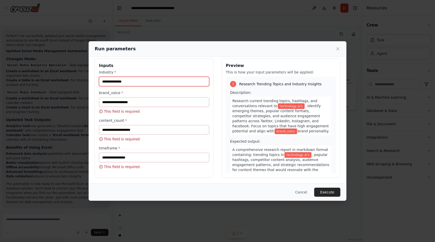
type input "**********"
drag, startPoint x: 292, startPoint y: 132, endPoint x: 230, endPoint y: 98, distance: 70.7
click at [230, 98] on div "Research current trending topics, hashtags, and conversations relevant to techn…" at bounding box center [281, 116] width 102 height 40
copy div "Research current trending topics, hashtags, and conversations relevant to techn…"
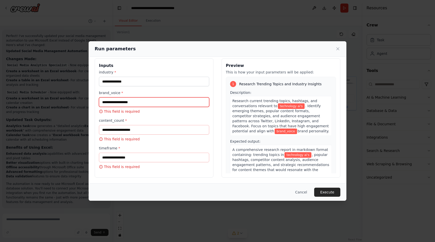
click at [156, 102] on input "brand_voice *" at bounding box center [154, 103] width 110 height 10
paste input "**********"
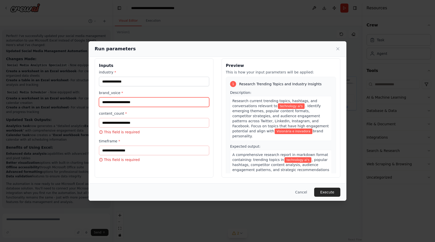
type input "**********"
click at [156, 121] on input "content_count *" at bounding box center [154, 123] width 110 height 10
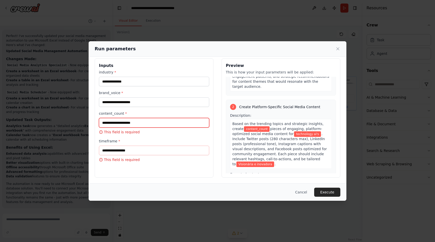
scroll to position [95, 0]
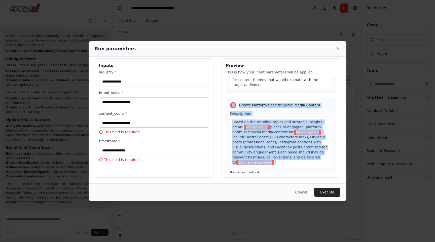
drag, startPoint x: 319, startPoint y: 153, endPoint x: 229, endPoint y: 96, distance: 106.8
click at [229, 98] on div "2 Create Platform-Specific Social Media Content Description: Based on the trend…" at bounding box center [281, 162] width 110 height 128
copy div "2 Create Platform-Specific Social Media Content Description: Based on the trend…"
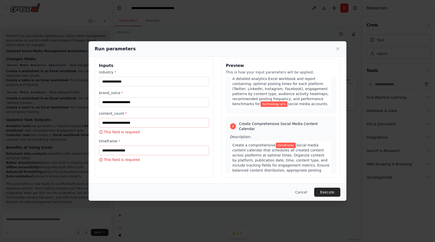
scroll to position [335, 0]
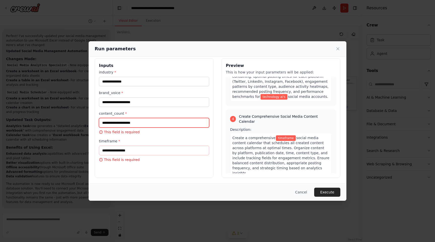
click at [155, 121] on input "content_count *" at bounding box center [154, 123] width 110 height 10
type input "*"
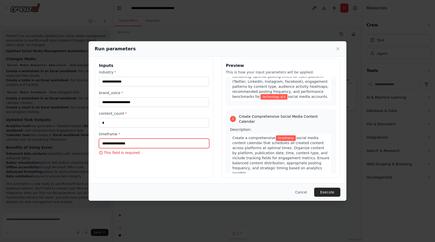
click at [153, 145] on input "timeframe *" at bounding box center [154, 144] width 110 height 10
drag, startPoint x: 231, startPoint y: 112, endPoint x: 300, endPoint y: 148, distance: 77.5
click at [300, 148] on div "Create a comprehensive timeframe social media content calendar that schedules a…" at bounding box center [281, 155] width 102 height 45
copy div "Create a comprehensive timeframe social media content calendar that schedules a…"
click at [129, 147] on input "timeframe *" at bounding box center [154, 144] width 110 height 10
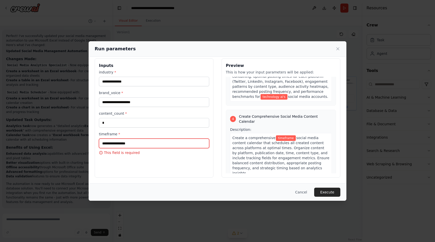
paste input "**********"
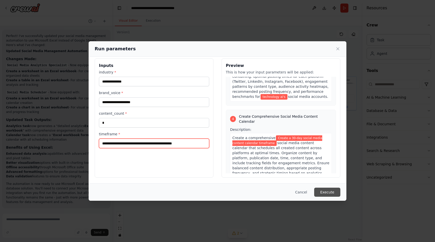
type input "**********"
click at [325, 192] on button "Execute" at bounding box center [327, 192] width 26 height 9
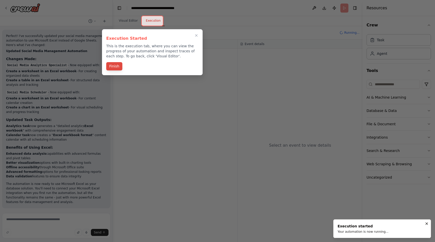
click at [116, 68] on button "Finish" at bounding box center [114, 66] width 16 height 8
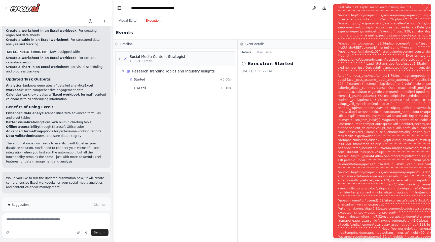
scroll to position [1002, 0]
click at [83, 222] on button "Help fix error" at bounding box center [56, 226] width 101 height 8
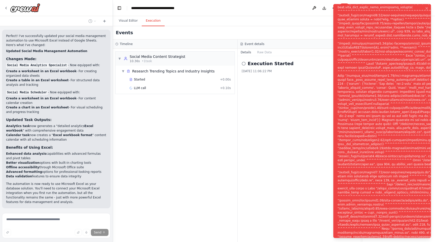
scroll to position [981, 0]
